Goal: Transaction & Acquisition: Purchase product/service

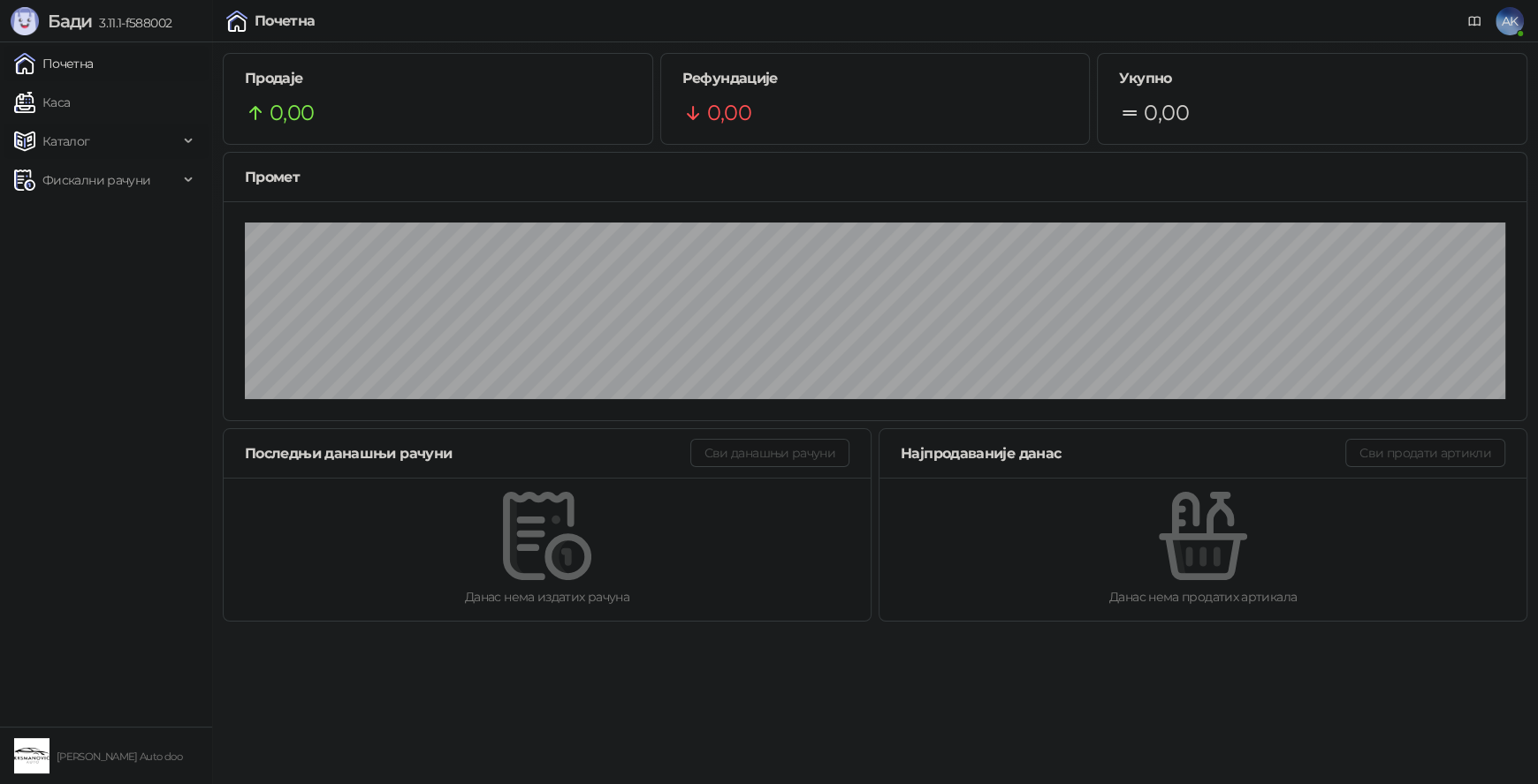
click at [135, 147] on span "Каталог" at bounding box center [96, 141] width 164 height 35
click at [69, 105] on link "Каса" at bounding box center [42, 102] width 56 height 35
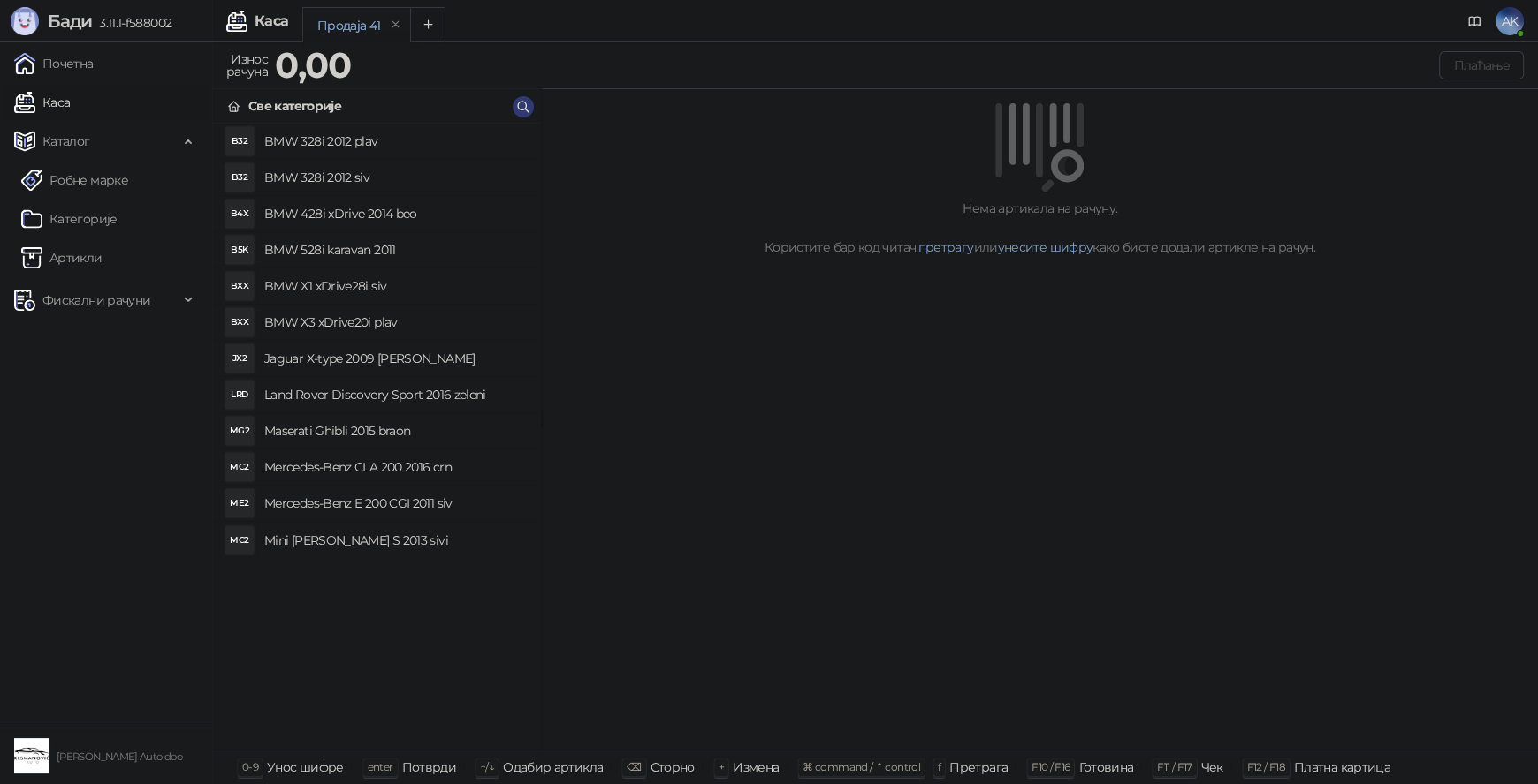
click at [388, 509] on h4 "Mercedes-Benz E 200 CGI 2011 siv" at bounding box center [395, 503] width 261 height 28
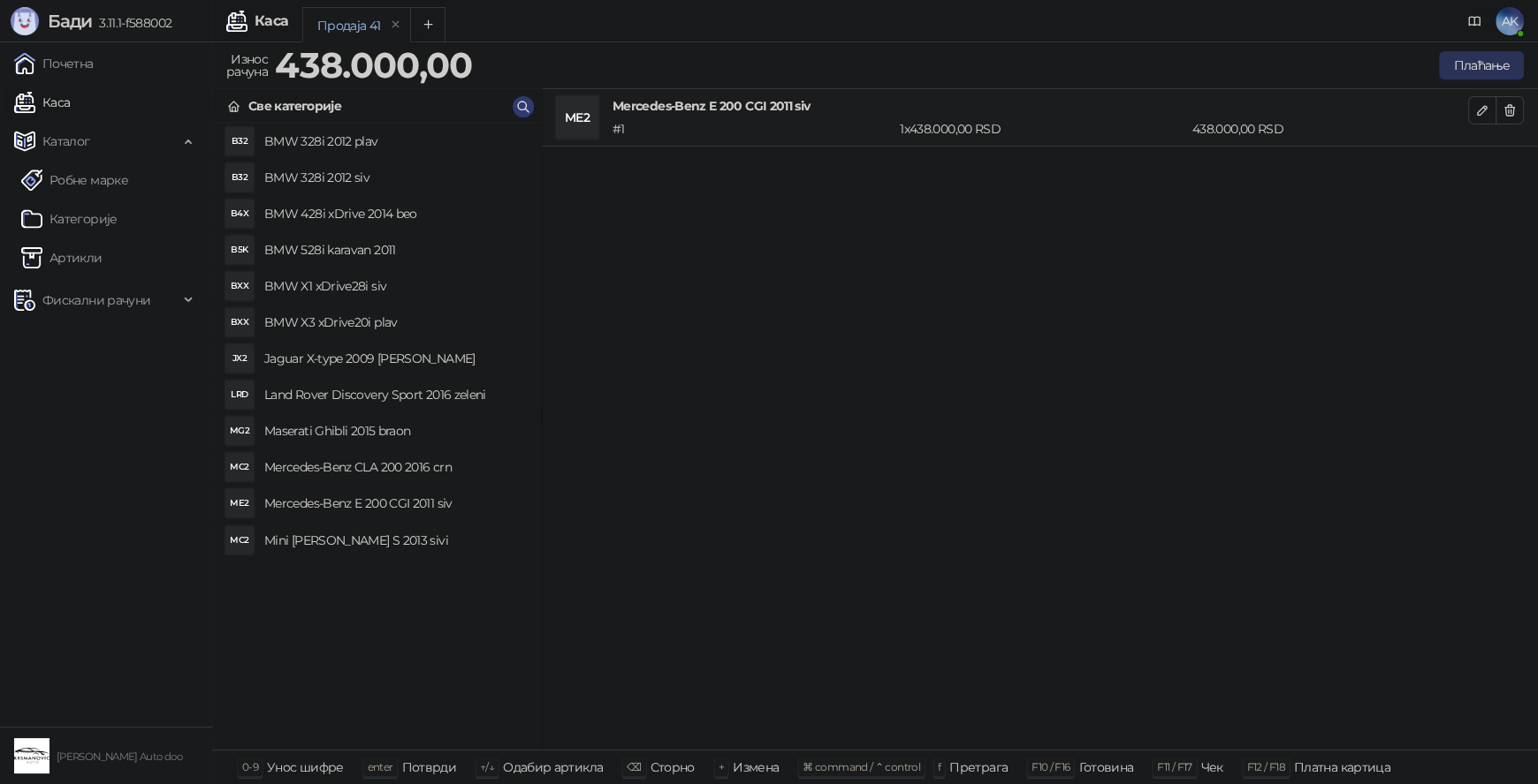
click at [1478, 59] on button "Плаћање" at bounding box center [1481, 65] width 85 height 28
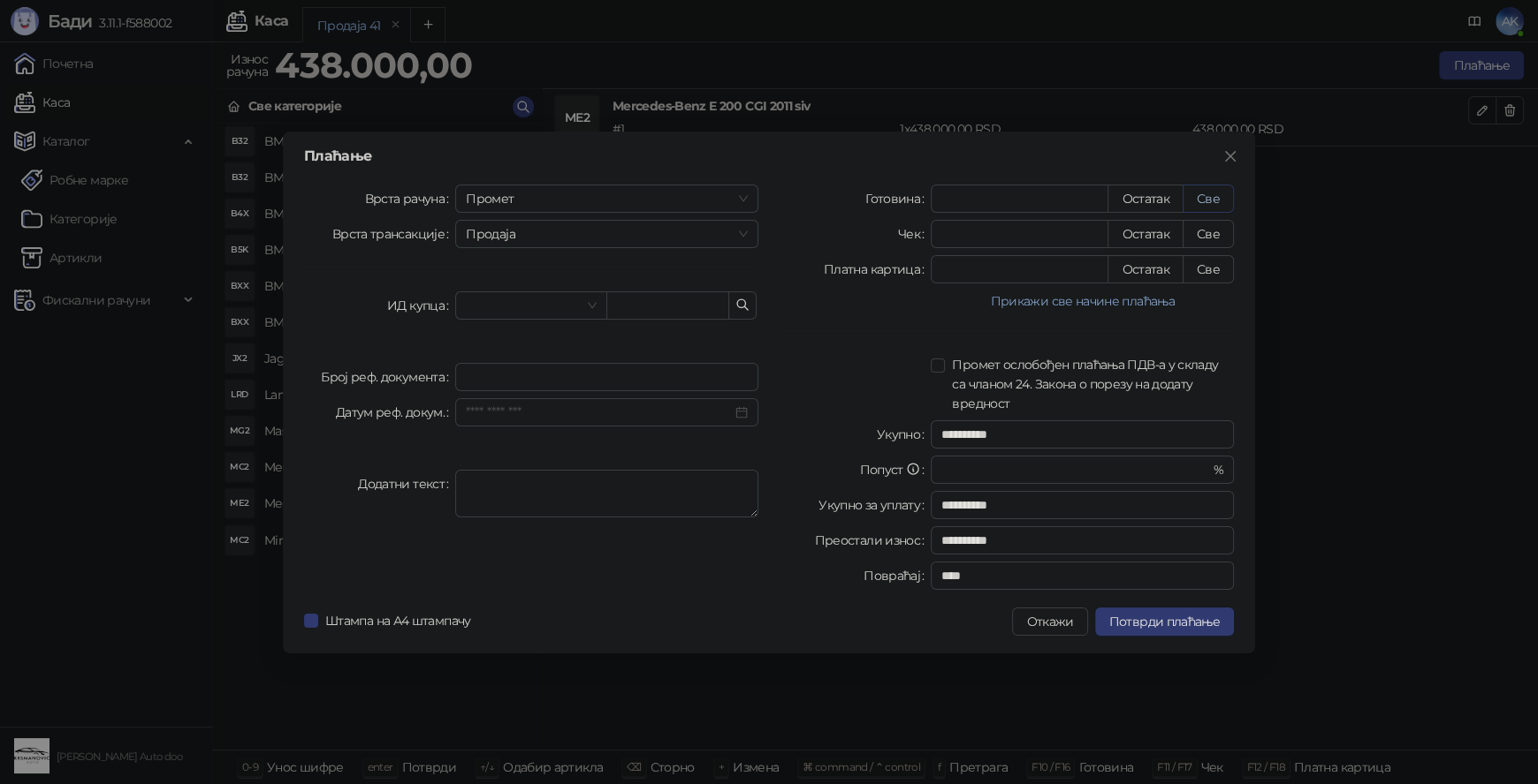
click at [1206, 202] on button "Све" at bounding box center [1207, 198] width 51 height 28
type input "******"
type input "****"
click at [1161, 628] on span "Потврди плаћање" at bounding box center [1164, 622] width 111 height 16
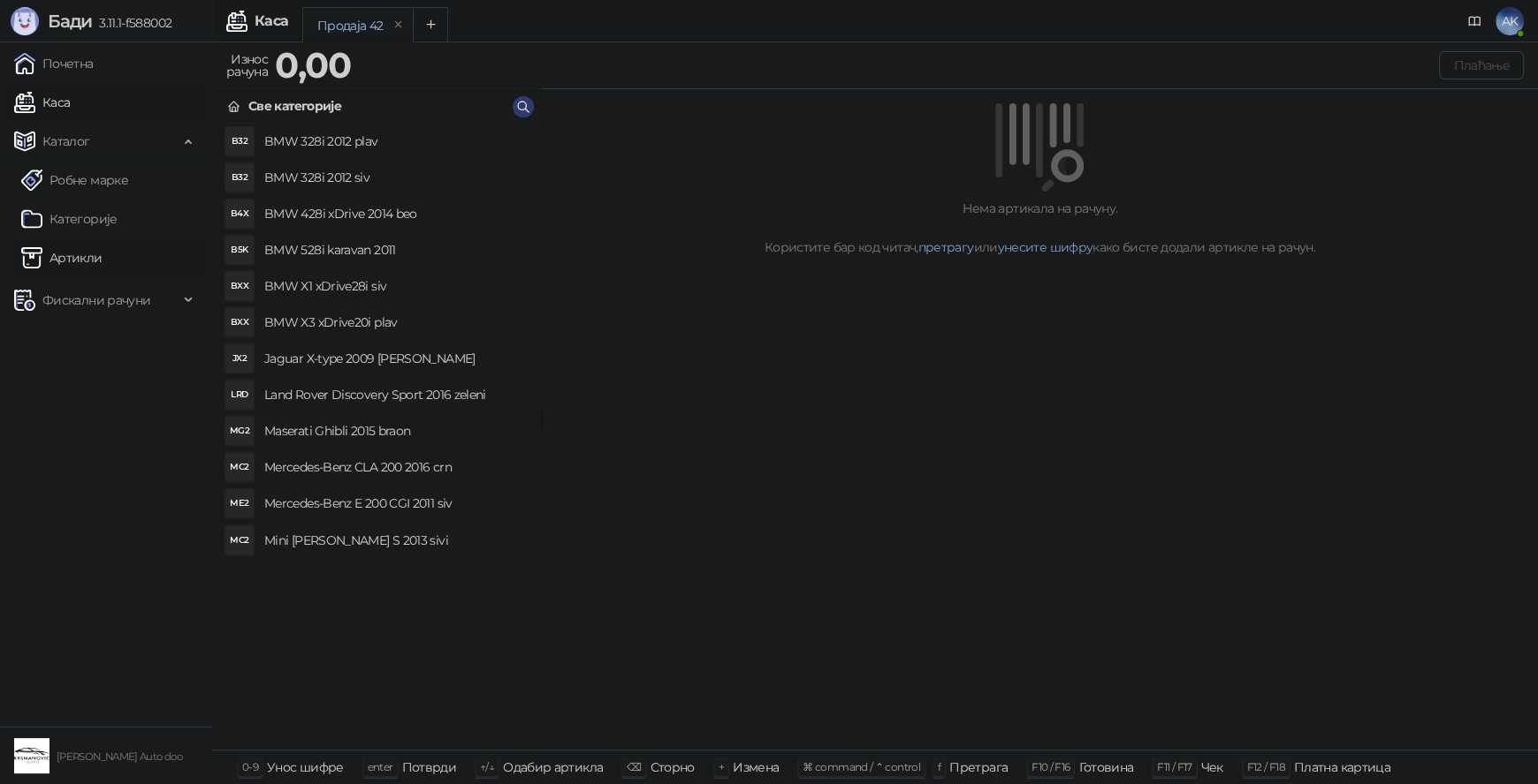
click at [71, 260] on link "Артикли" at bounding box center [62, 258] width 81 height 35
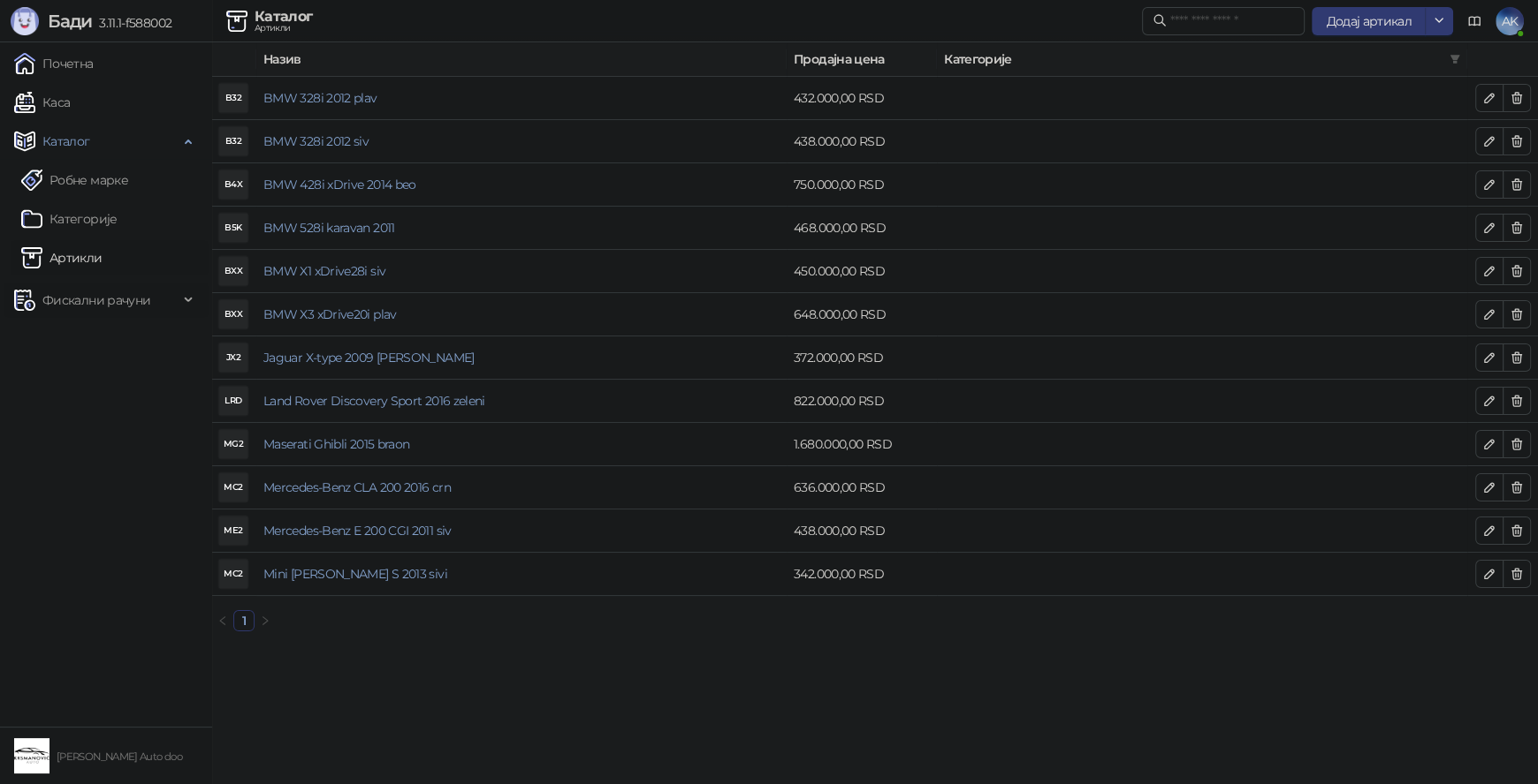
click at [94, 296] on span "Фискални рачуни" at bounding box center [96, 300] width 108 height 35
click at [129, 344] on link "Издати рачуни" at bounding box center [80, 339] width 118 height 35
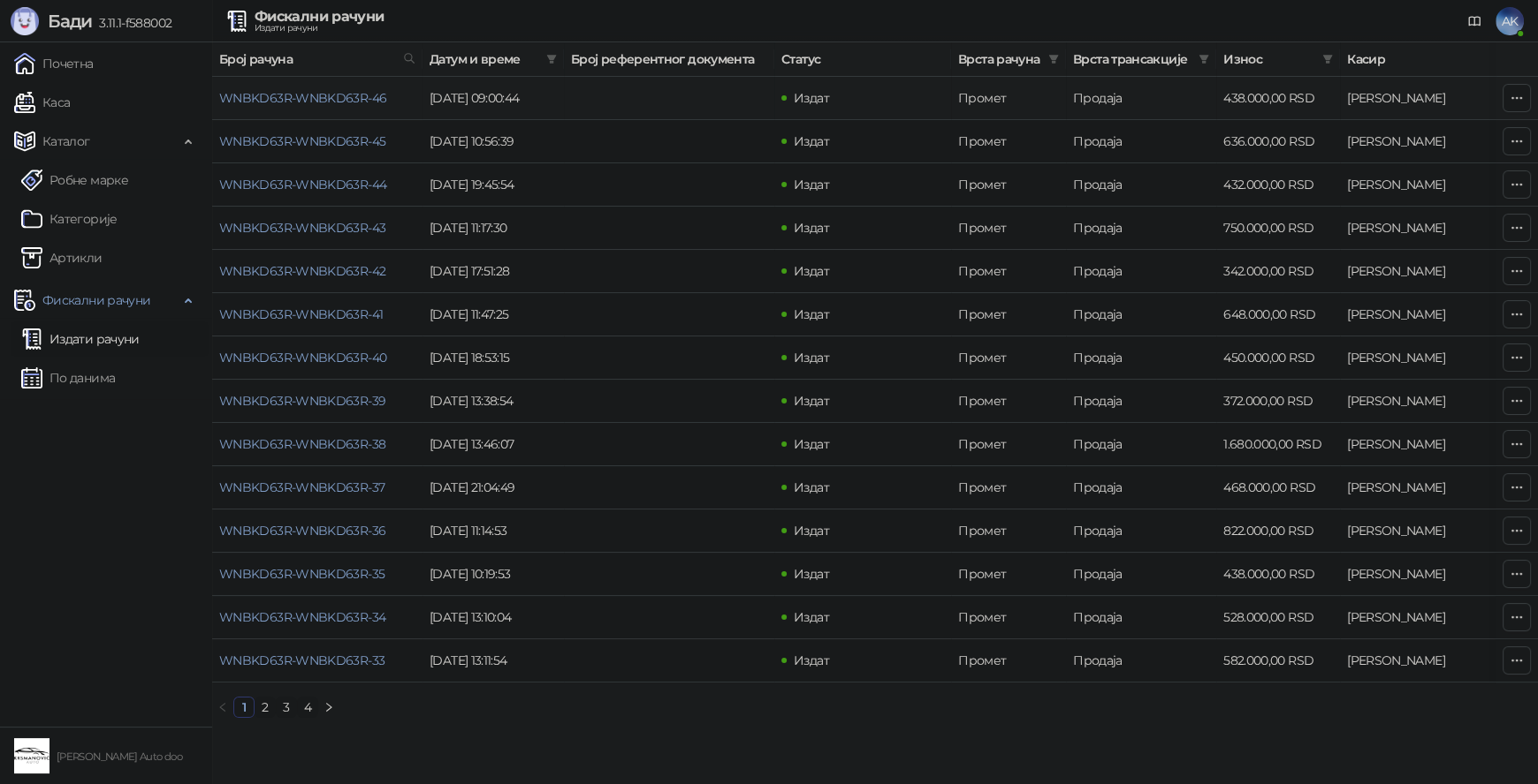
click at [629, 92] on td at bounding box center [668, 98] width 210 height 43
click at [367, 96] on link "WNBKD63R-WNBKD63R-46" at bounding box center [302, 98] width 167 height 16
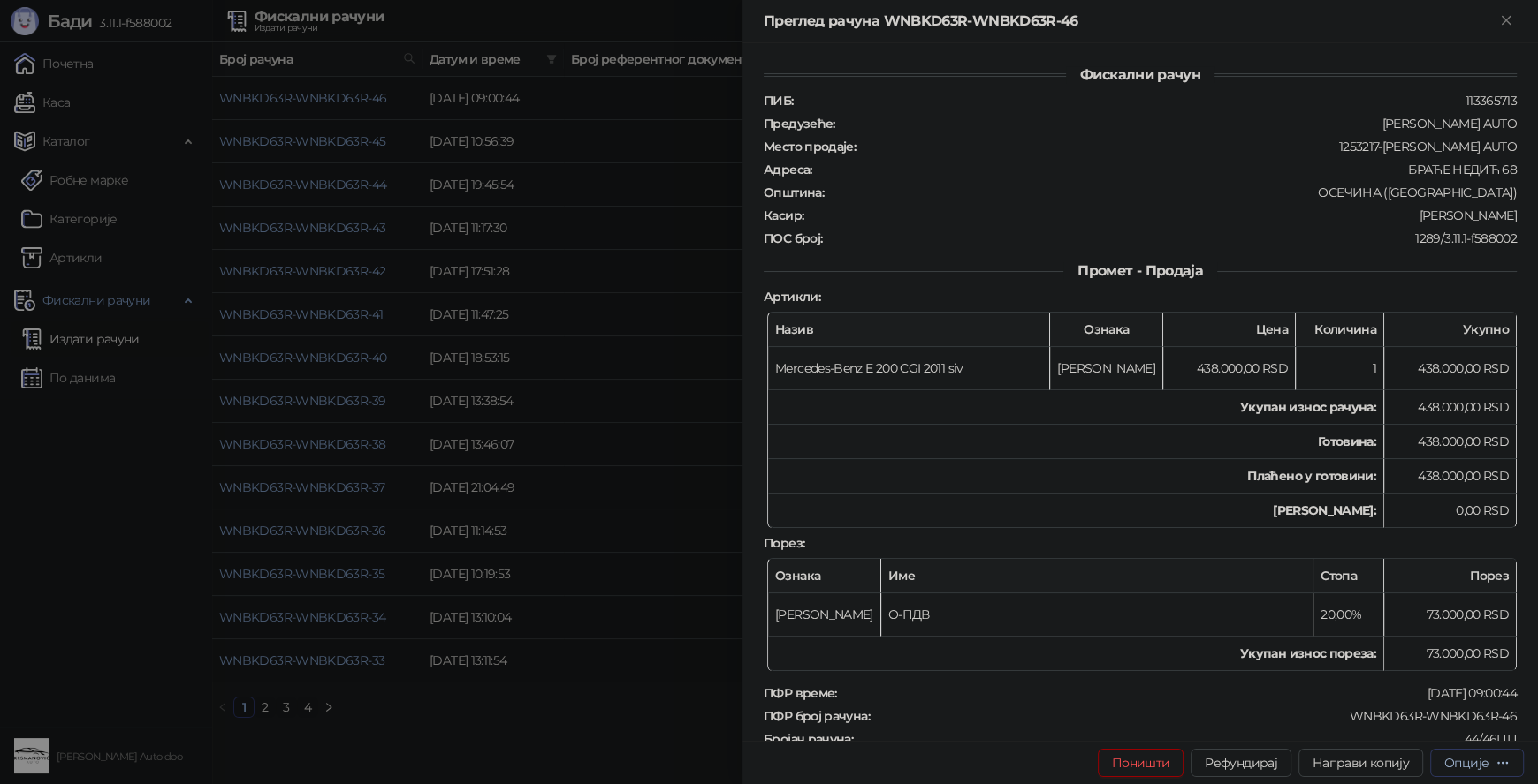
click at [1491, 763] on div "Опције" at bounding box center [1477, 762] width 66 height 17
click at [1460, 700] on span "Штампај на А4 штампачу" at bounding box center [1433, 700] width 154 height 20
